Goal: Task Accomplishment & Management: Use online tool/utility

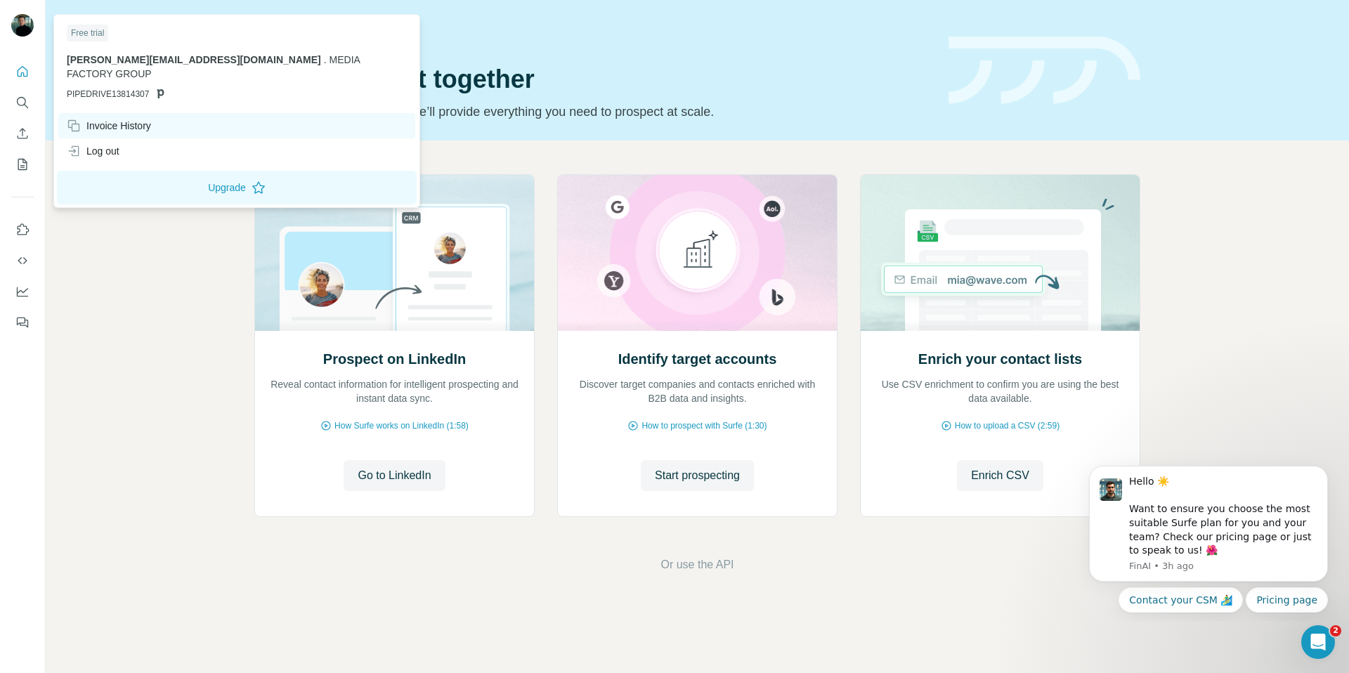
click at [145, 119] on div "Invoice History" at bounding box center [109, 126] width 84 height 14
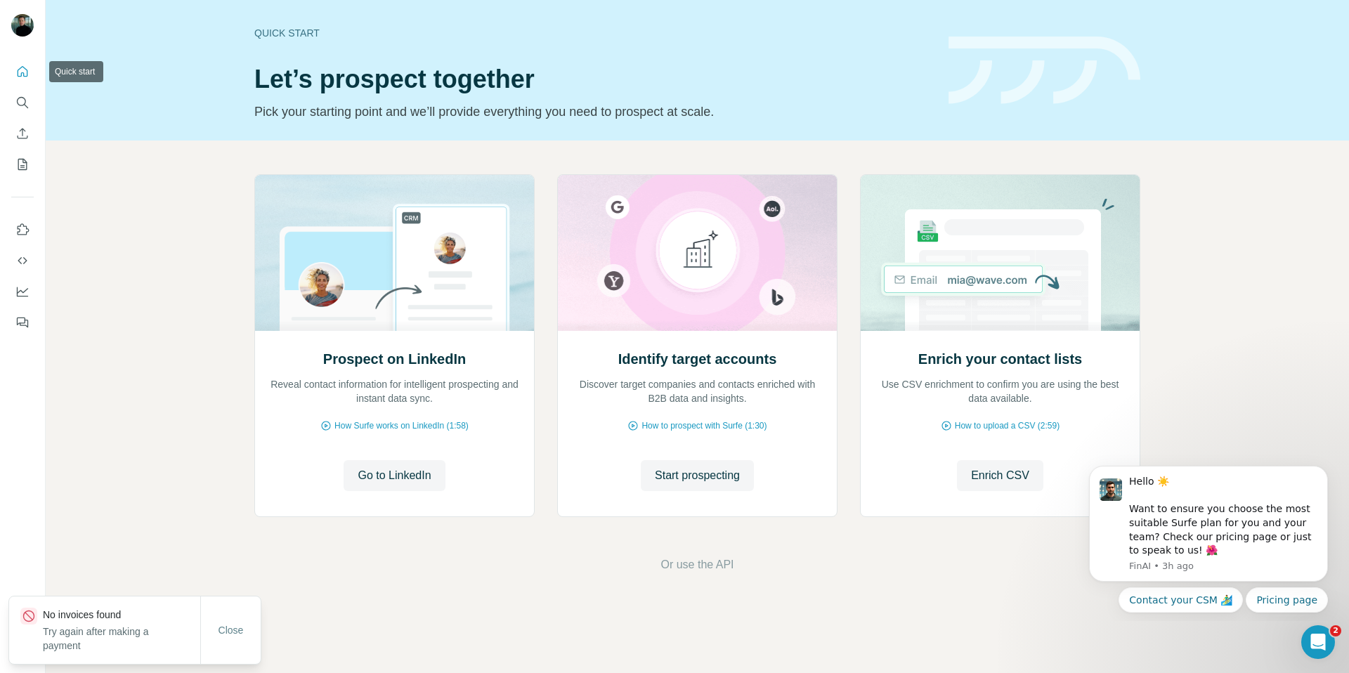
click at [25, 73] on icon "Quick start" at bounding box center [22, 72] width 14 height 14
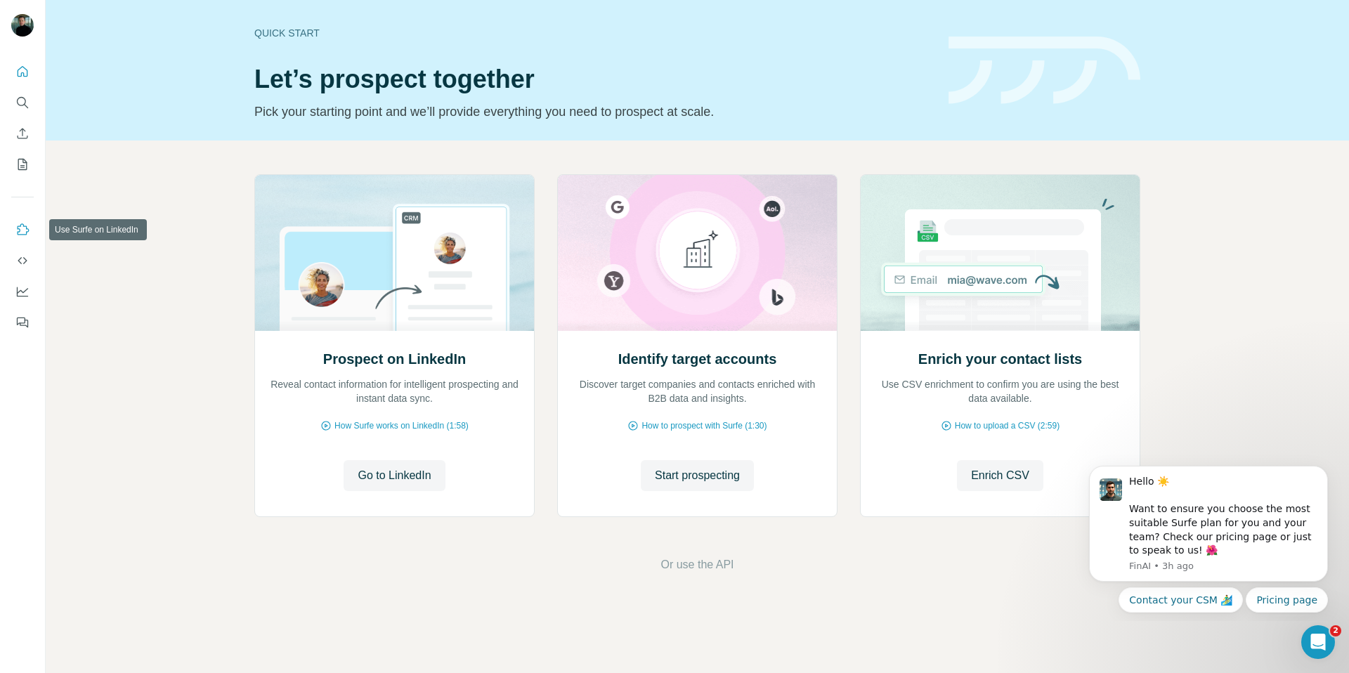
click at [23, 232] on icon "Use Surfe on LinkedIn" at bounding box center [22, 230] width 14 height 14
click at [23, 290] on icon "Dashboard" at bounding box center [22, 292] width 14 height 14
click at [422, 471] on span "Go to LinkedIn" at bounding box center [394, 475] width 73 height 17
